Goal: Information Seeking & Learning: Learn about a topic

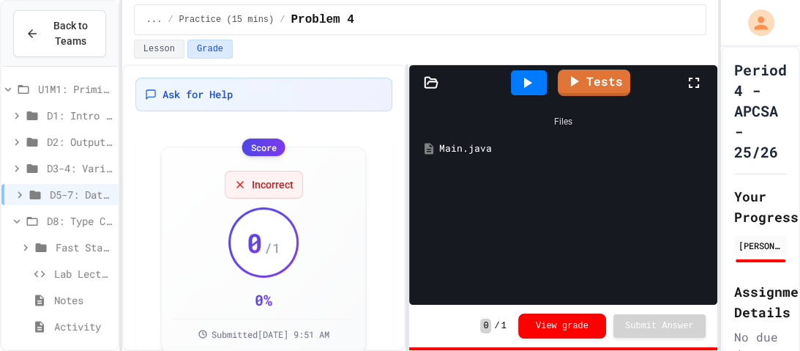
click at [88, 243] on span "Fast Start (5 mins)" at bounding box center [84, 246] width 56 height 15
click at [81, 263] on div "Fast Start pt.1" at bounding box center [59, 273] width 116 height 21
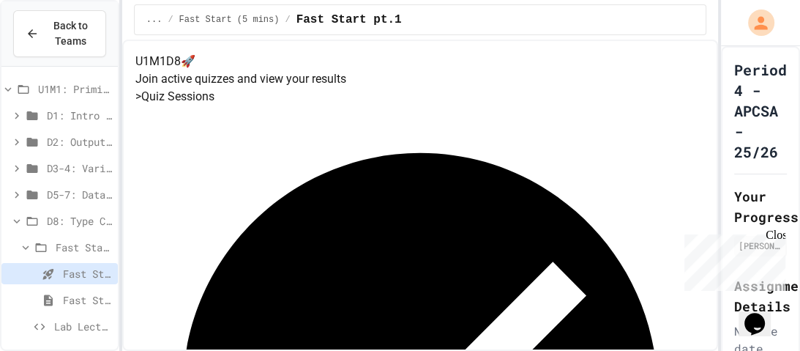
scroll to position [64, 0]
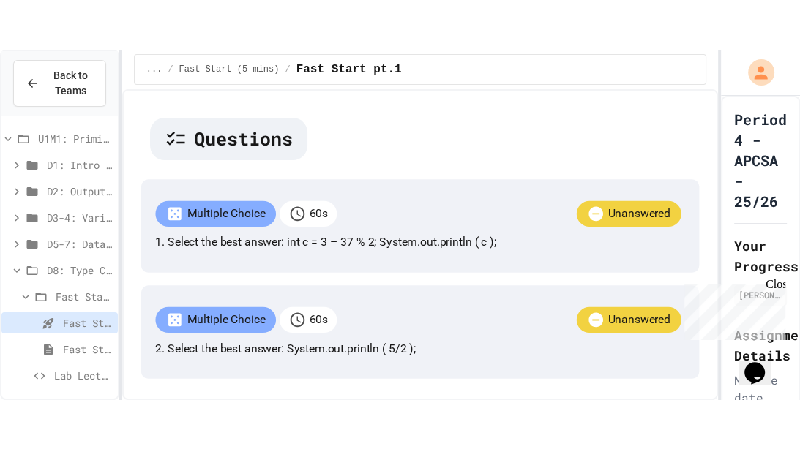
scroll to position [315, 0]
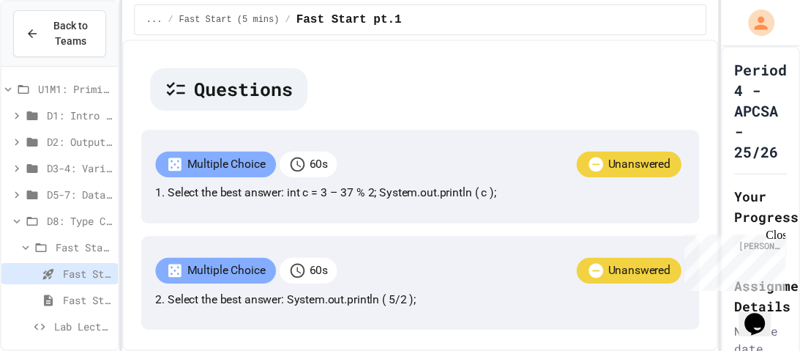
click at [531, 197] on div "Multiple Choice 60 s Unanswered 1. Select the best answer: int c = 3 – 37 % 2; …" at bounding box center [420, 176] width 558 height 93
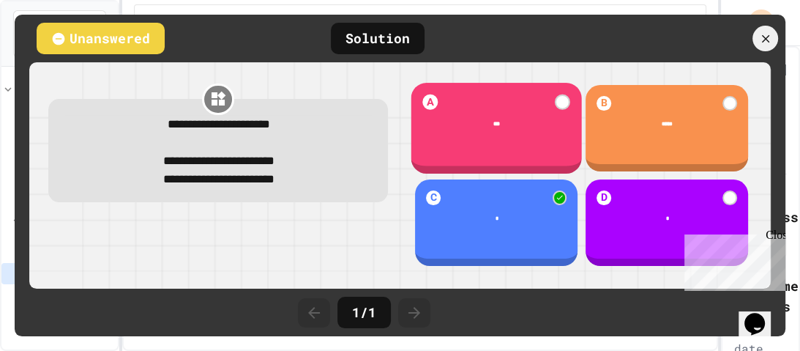
click at [544, 119] on div "***" at bounding box center [496, 124] width 171 height 32
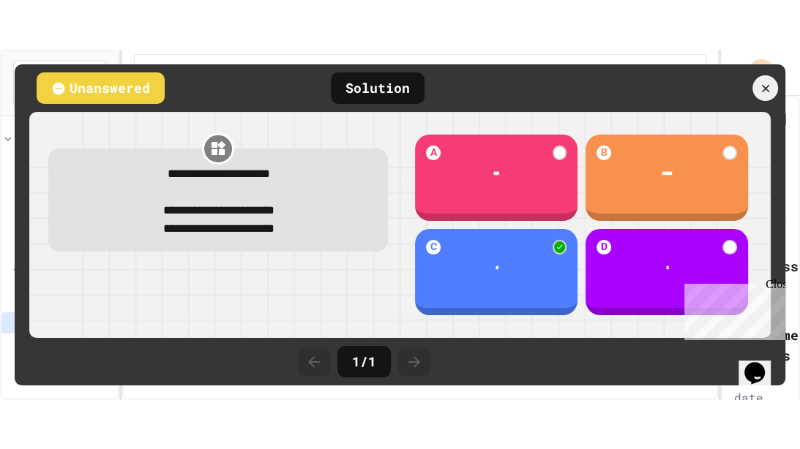
scroll to position [244, 0]
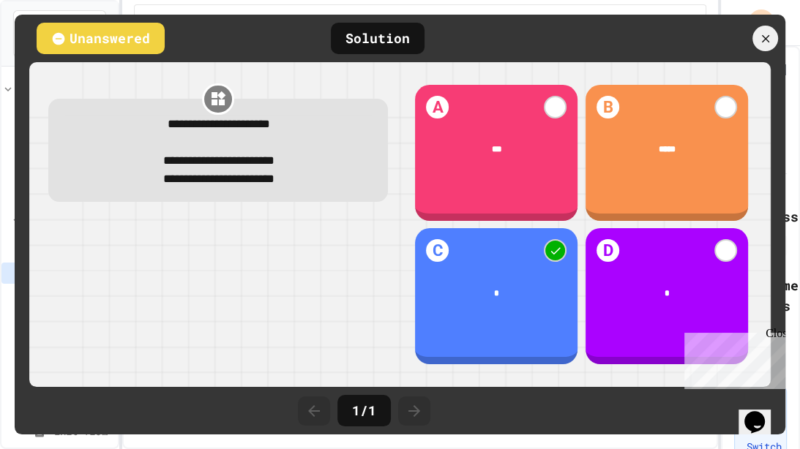
click at [777, 337] on div "Close" at bounding box center [775, 336] width 18 height 18
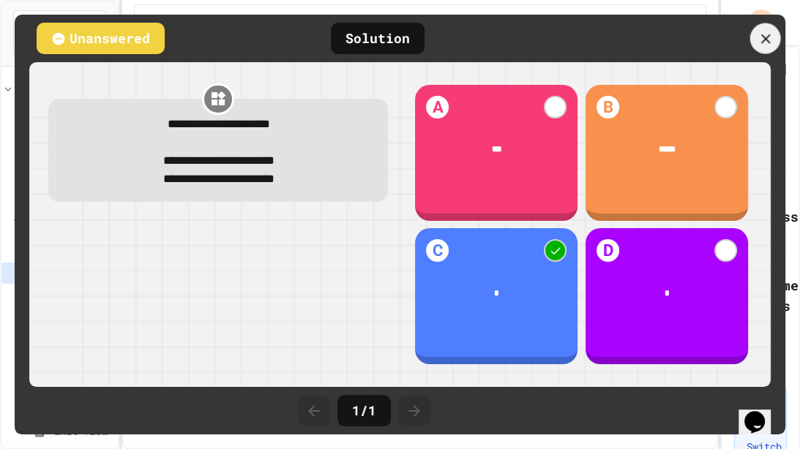
click at [763, 49] on div at bounding box center [765, 38] width 31 height 31
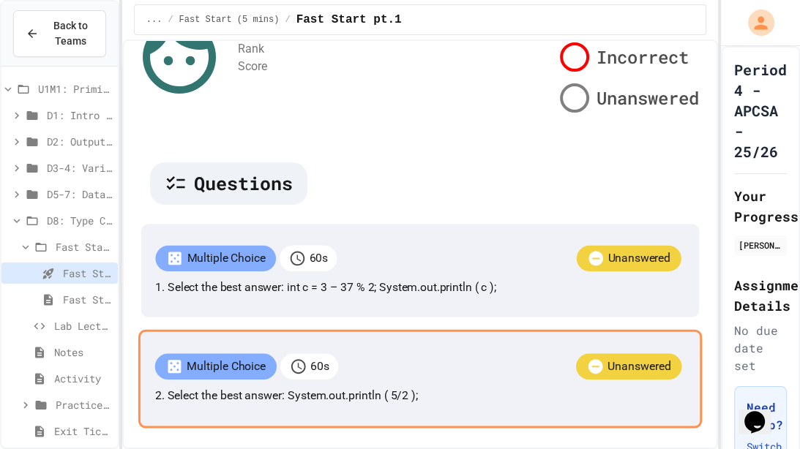
click at [370, 350] on p "2. Select the best answer: System.out.println ( 5/2 );" at bounding box center [419, 396] width 530 height 18
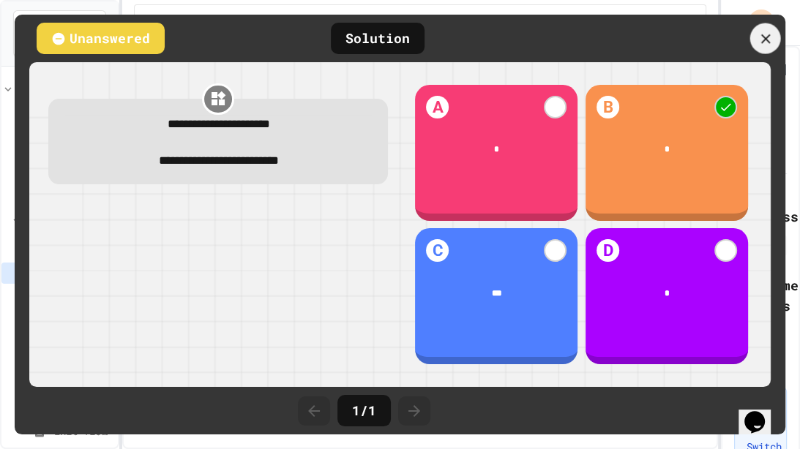
click at [752, 34] on div at bounding box center [765, 38] width 31 height 31
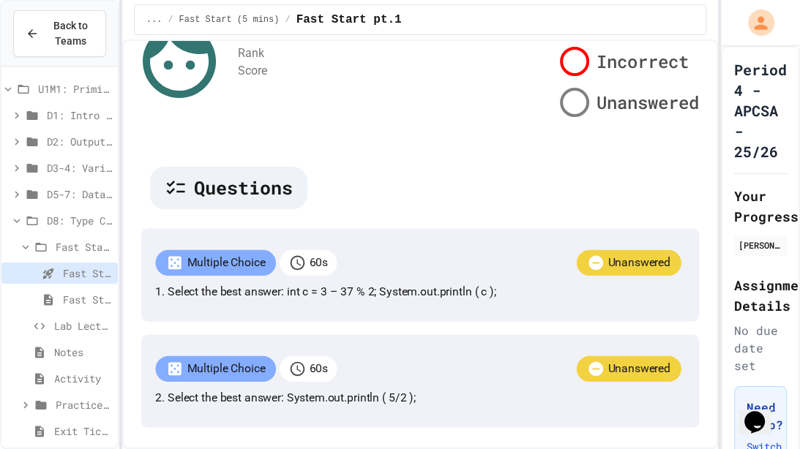
click at [54, 299] on icon at bounding box center [49, 299] width 18 height 13
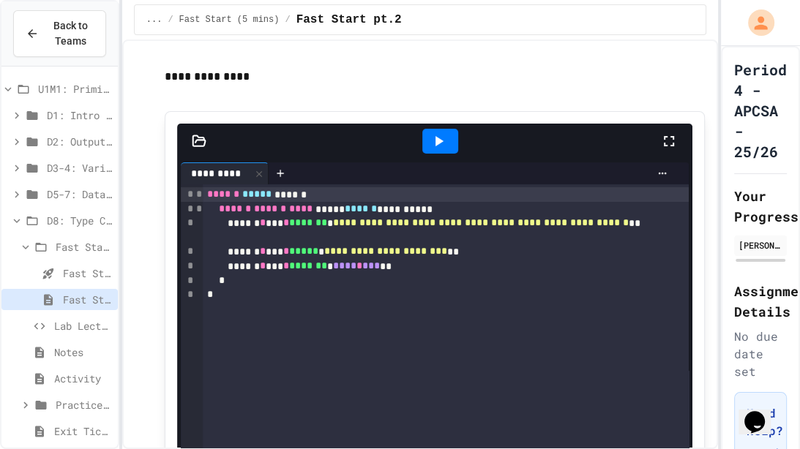
click at [437, 137] on icon at bounding box center [439, 141] width 8 height 10
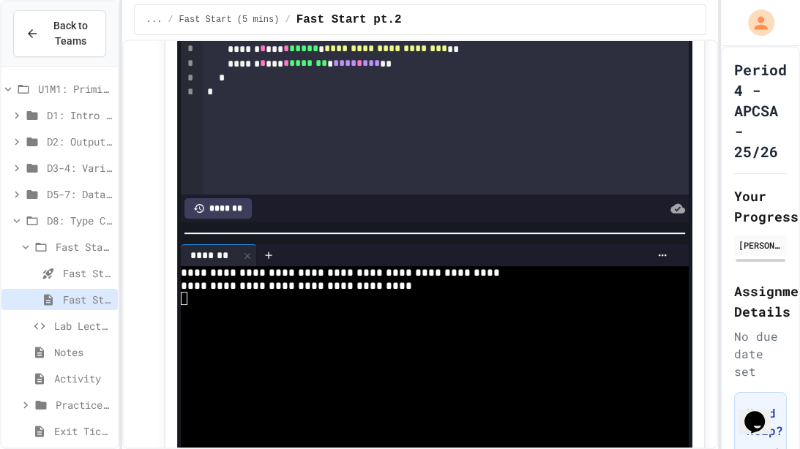
scroll to position [205, 0]
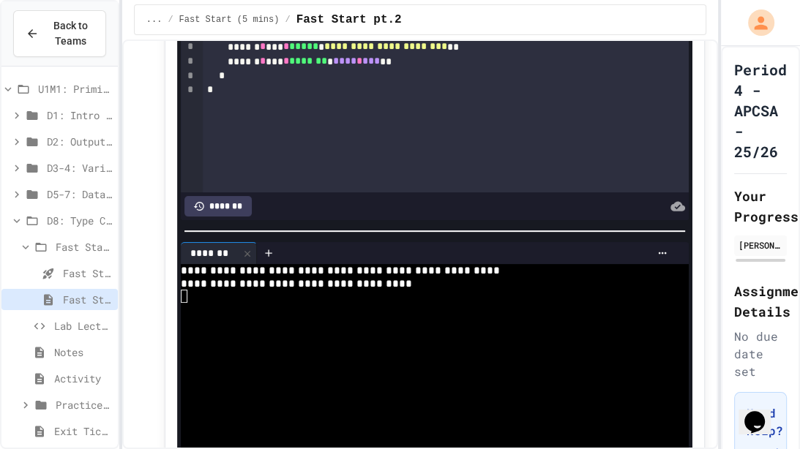
click at [74, 321] on span "Lab Lecture" at bounding box center [83, 325] width 58 height 15
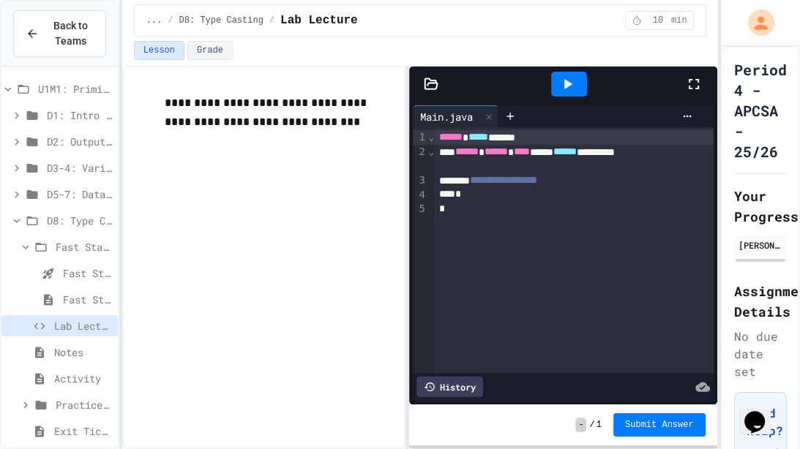
click at [86, 342] on div "Notes" at bounding box center [59, 352] width 116 height 21
